Goal: Information Seeking & Learning: Learn about a topic

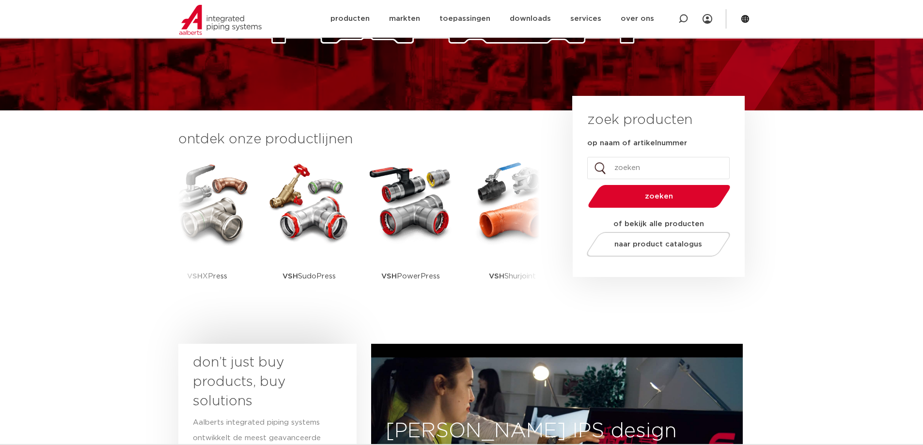
scroll to position [194, 0]
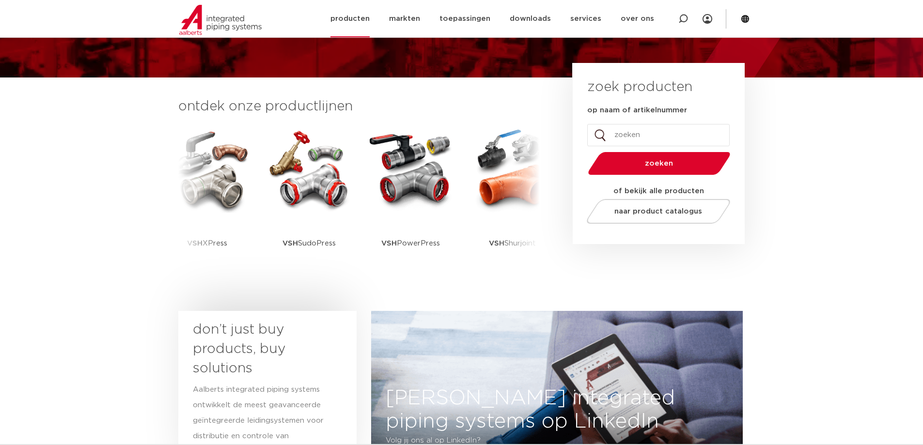
click at [364, 13] on link "producten" at bounding box center [349, 18] width 39 height 37
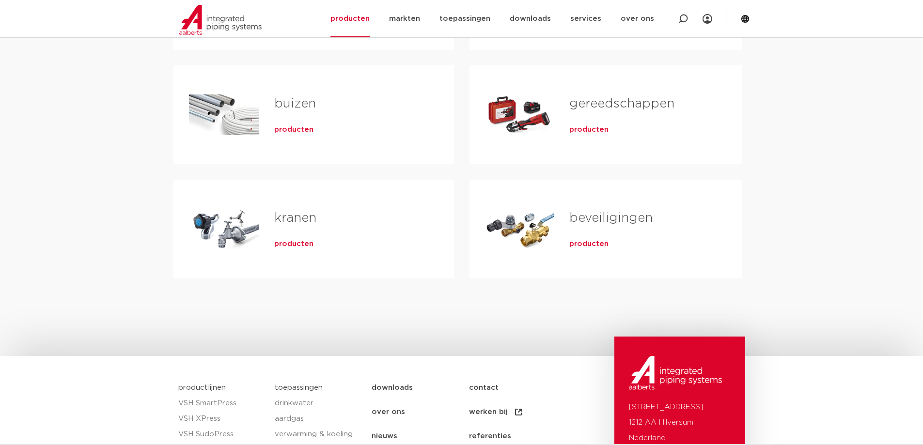
click at [286, 242] on span "producten" at bounding box center [293, 244] width 39 height 10
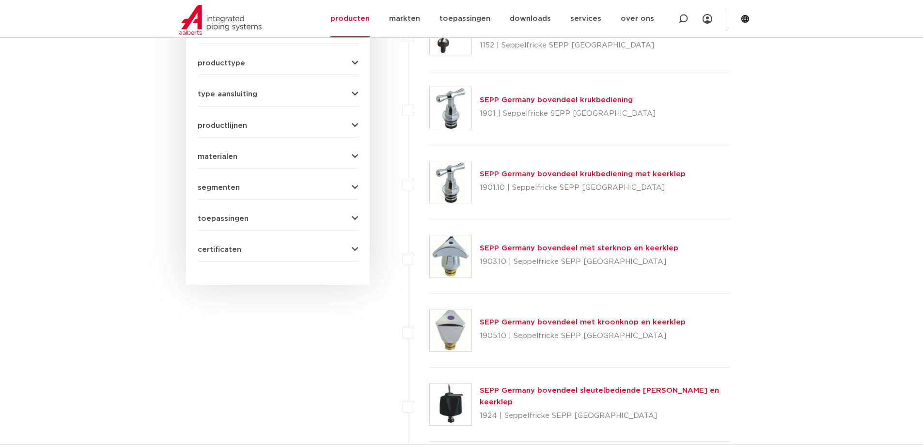
scroll to position [436, 0]
click at [249, 121] on button "productlijnen" at bounding box center [278, 124] width 160 height 7
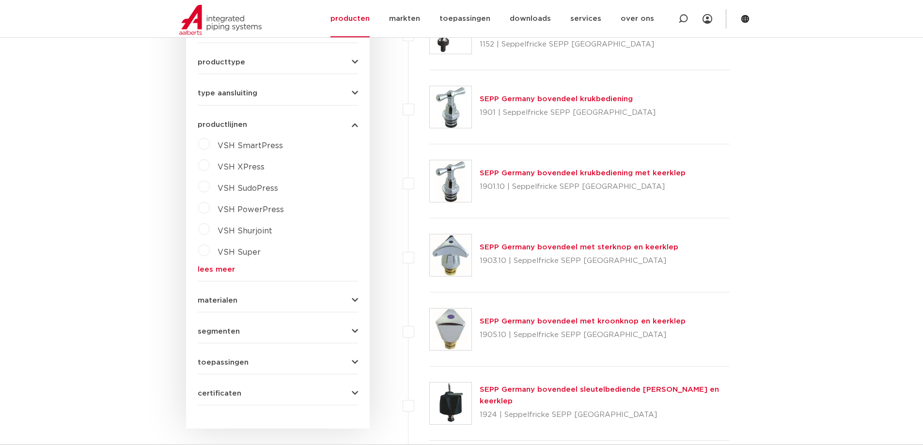
click at [249, 121] on button "productlijnen" at bounding box center [278, 124] width 160 height 7
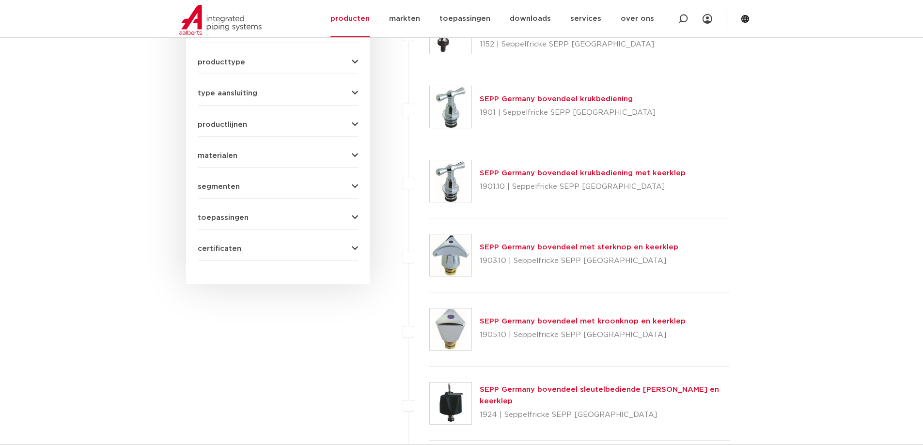
click at [243, 214] on span "toepassingen" at bounding box center [223, 217] width 51 height 7
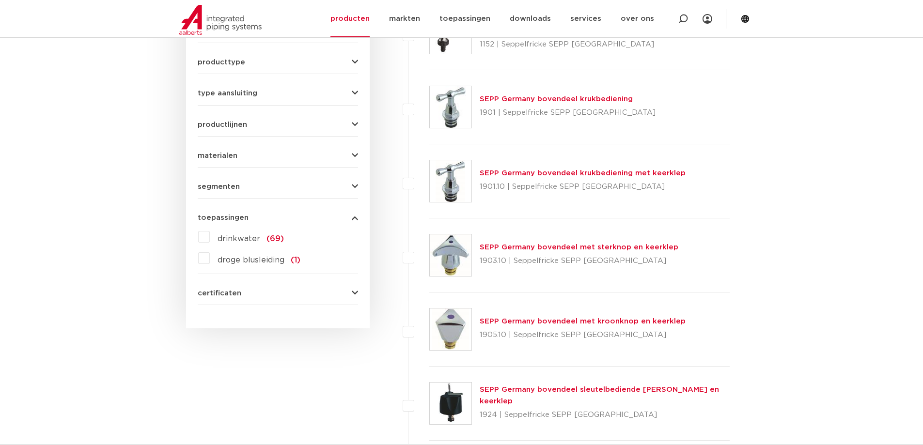
click at [234, 235] on span "drinkwater" at bounding box center [239, 239] width 43 height 8
click at [0, 0] on input "drinkwater (69)" at bounding box center [0, 0] width 0 height 0
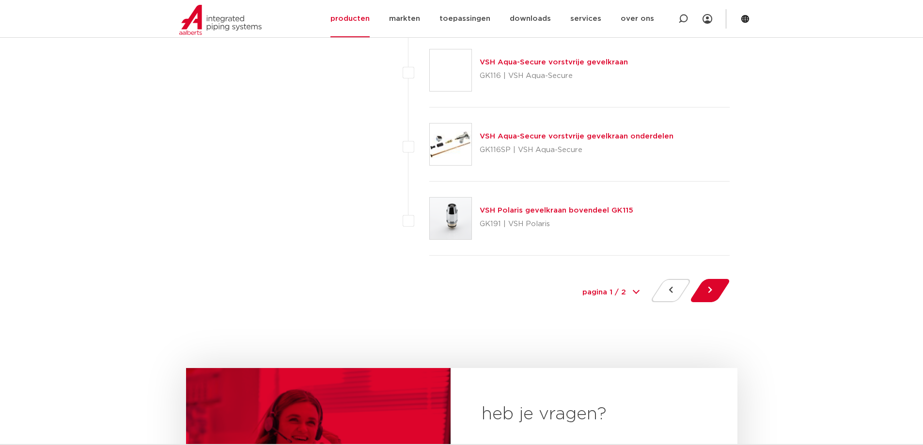
scroll to position [4457, 0]
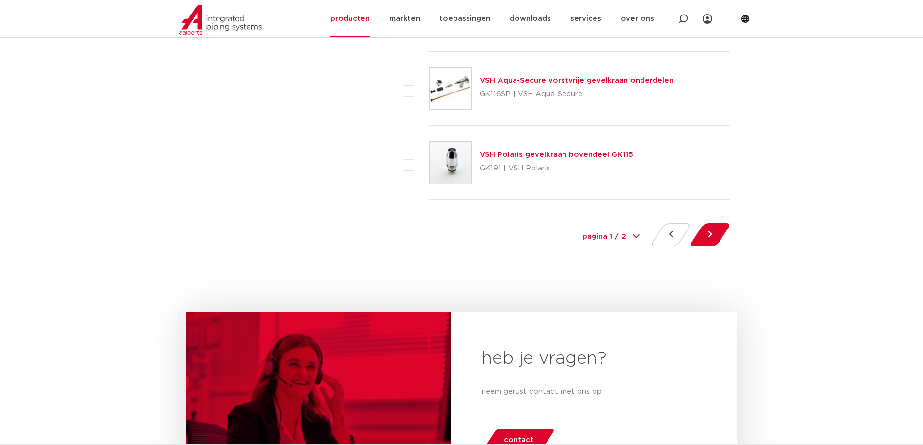
click at [452, 166] on img at bounding box center [451, 163] width 42 height 42
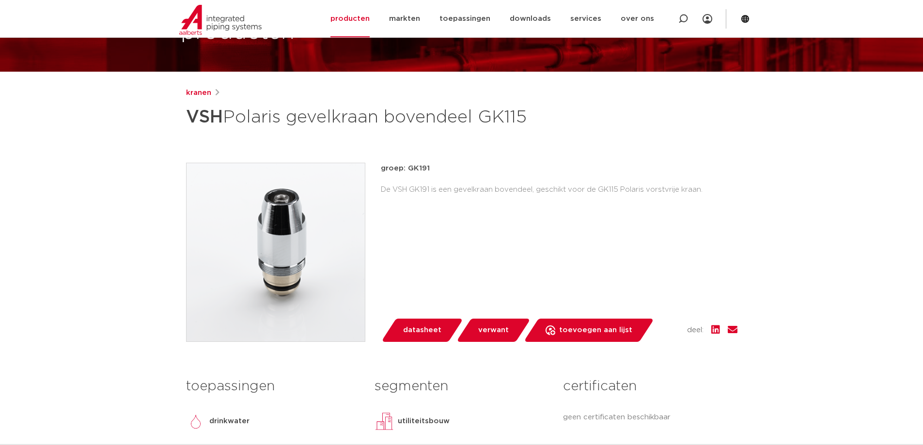
scroll to position [97, 0]
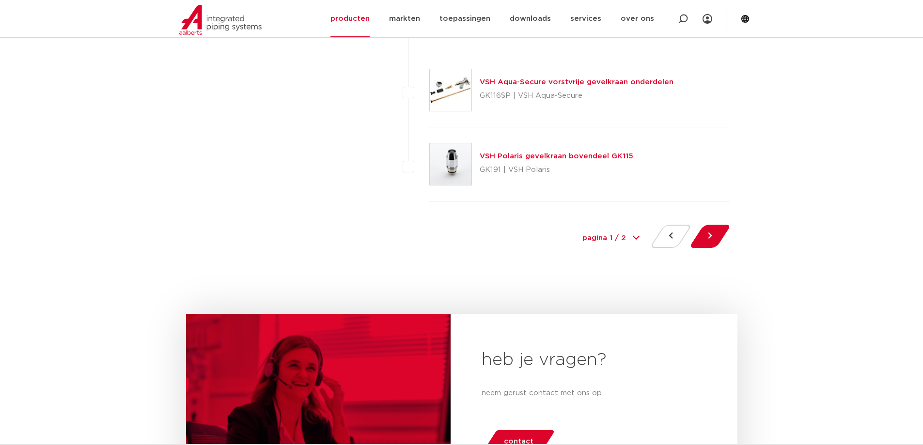
scroll to position [4457, 0]
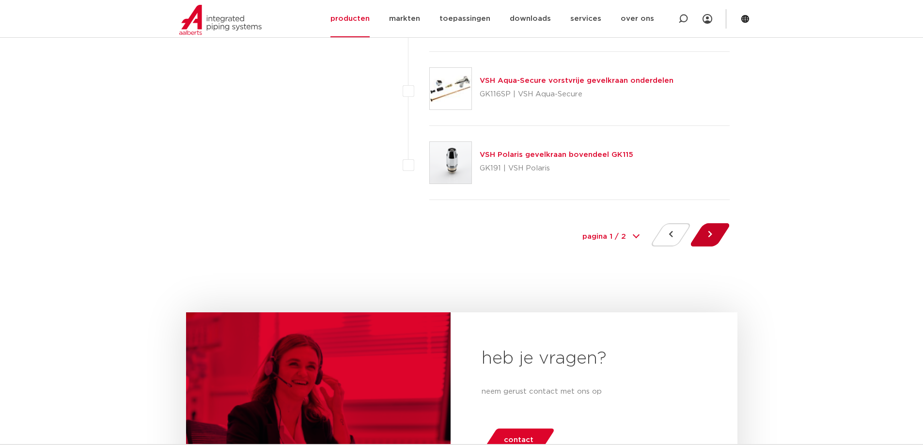
click at [710, 236] on button at bounding box center [710, 234] width 28 height 23
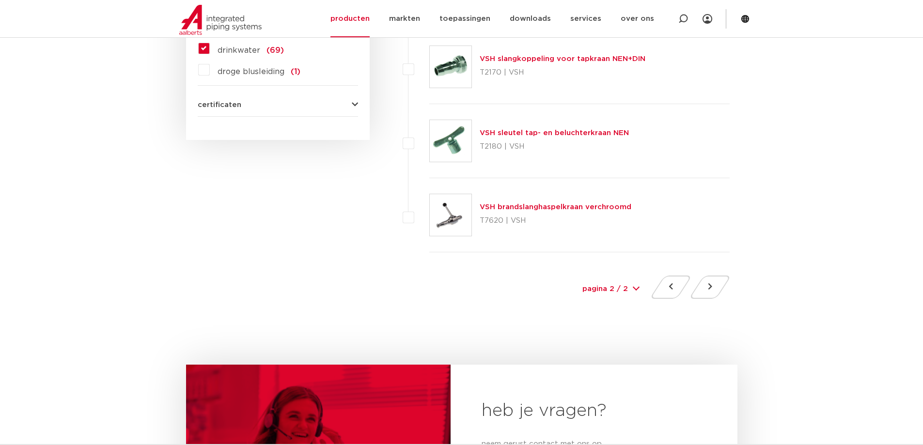
scroll to position [630, 0]
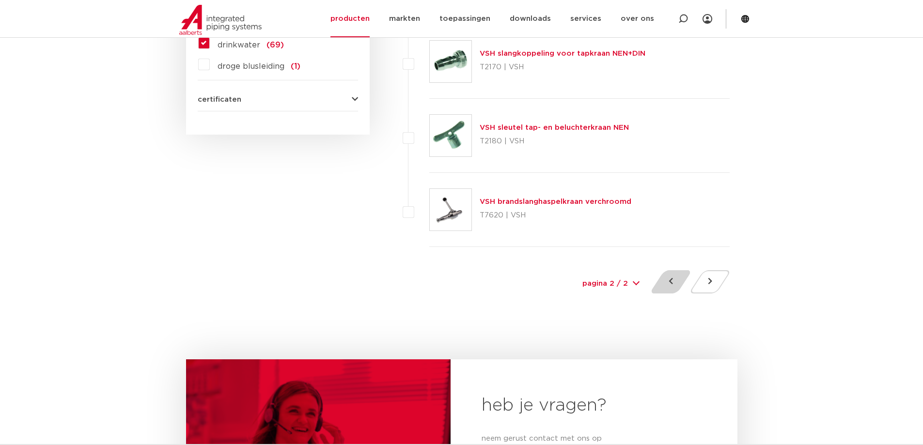
click at [666, 281] on button at bounding box center [671, 281] width 28 height 23
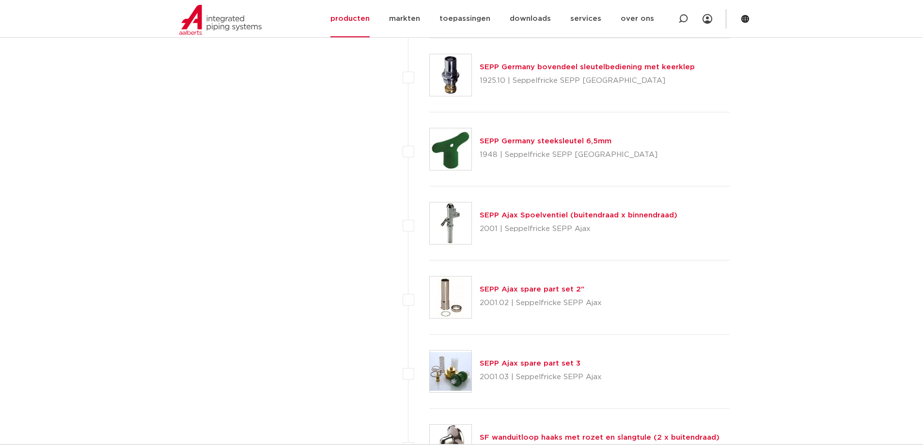
scroll to position [920, 0]
